Goal: Task Accomplishment & Management: Use online tool/utility

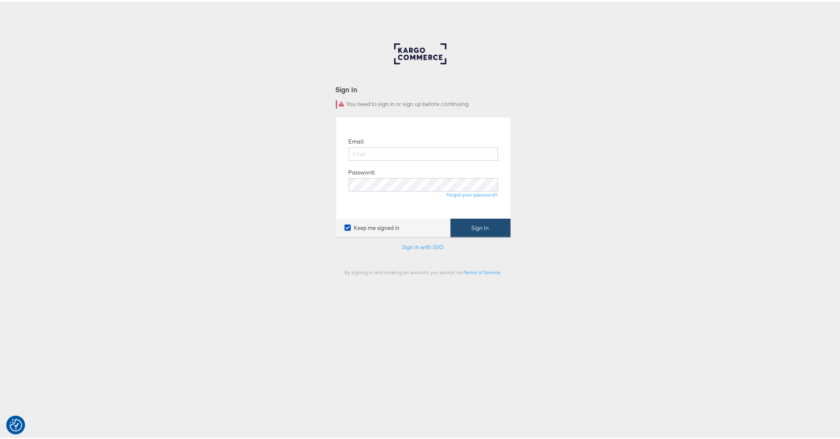
type input "sergio.ereira@kargo.com"
click at [474, 225] on button "Sign In" at bounding box center [480, 226] width 60 height 19
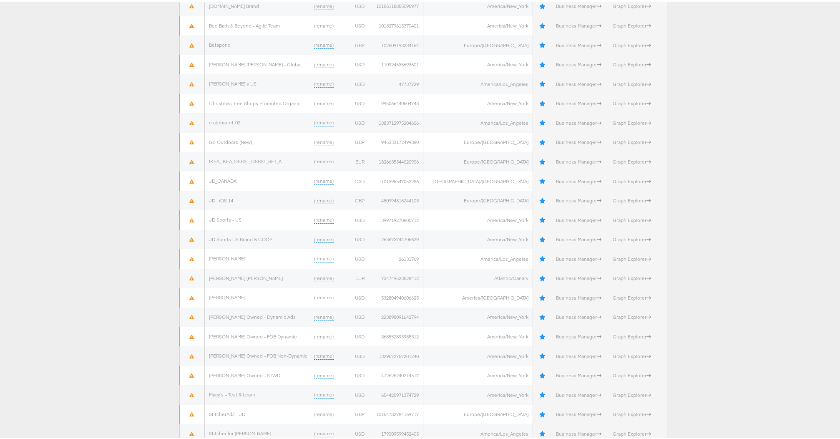
scroll to position [324, 0]
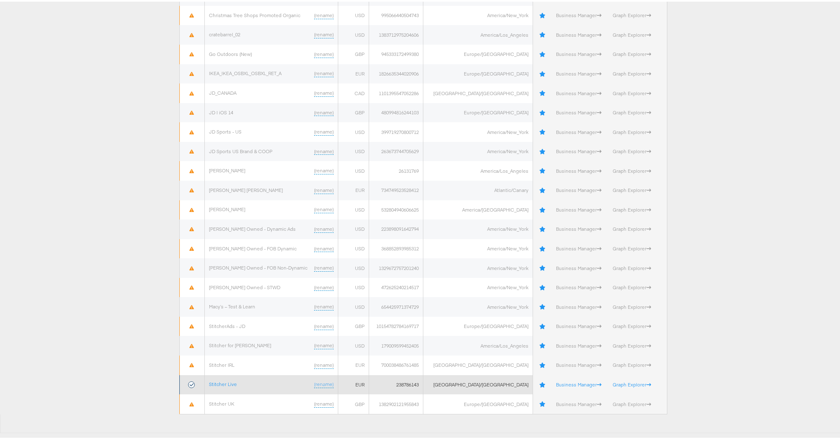
click at [223, 377] on td "Stitcher Live (rename)" at bounding box center [271, 383] width 134 height 20
click at [223, 380] on link "Stitcher Live" at bounding box center [223, 382] width 28 height 6
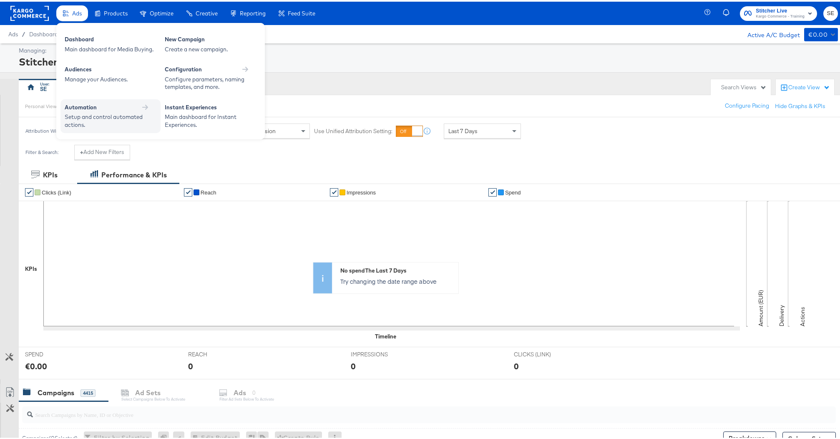
click at [130, 115] on div "Setup and control automated actions." at bounding box center [106, 118] width 83 height 15
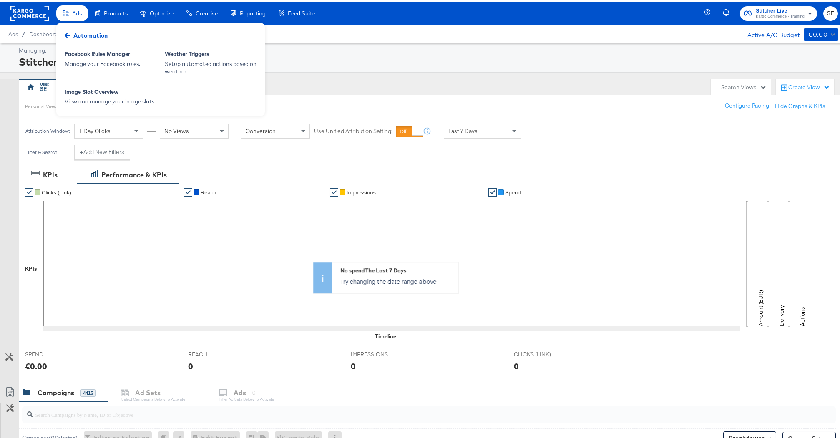
click at [90, 33] on span "Automation" at bounding box center [90, 34] width 34 height 8
